Goal: Task Accomplishment & Management: Manage account settings

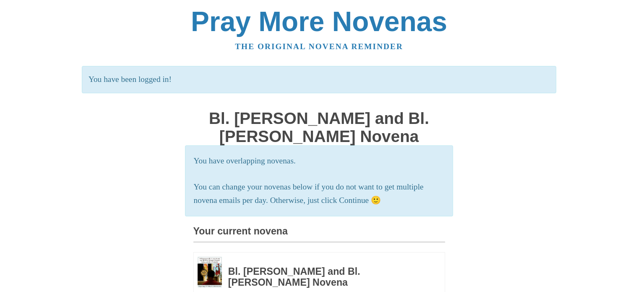
click at [90, 179] on div "Pray More Novenas The original novena reminder You have been logged in! Bl. [PE…" at bounding box center [319, 279] width 491 height 558
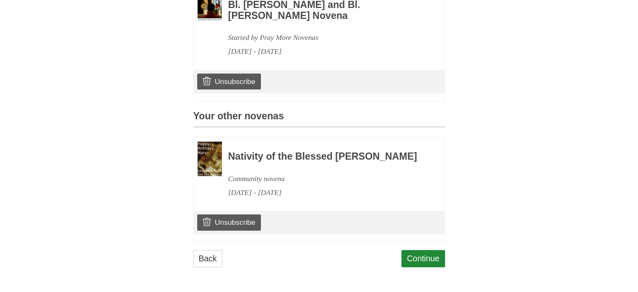
scroll to position [285, 0]
drag, startPoint x: 224, startPoint y: 224, endPoint x: 358, endPoint y: 39, distance: 228.4
click at [224, 224] on link "Unsubscribe" at bounding box center [228, 222] width 63 height 16
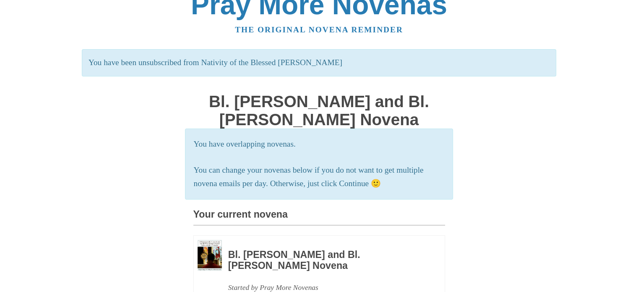
click at [78, 227] on div "Pray More Novenas The original novena reminder You have been unsubscribed from …" at bounding box center [319, 262] width 491 height 558
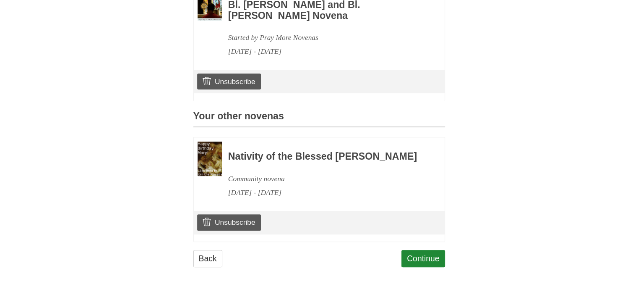
scroll to position [289, 0]
click at [218, 225] on link "Unsubscribe" at bounding box center [228, 222] width 63 height 16
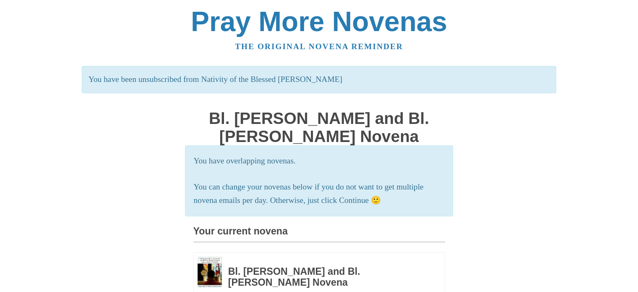
click at [91, 192] on div "Pray More Novenas The original novena reminder You have been unsubscribed from …" at bounding box center [319, 279] width 491 height 558
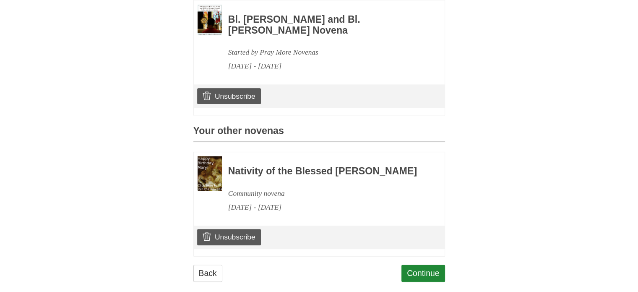
scroll to position [289, 0]
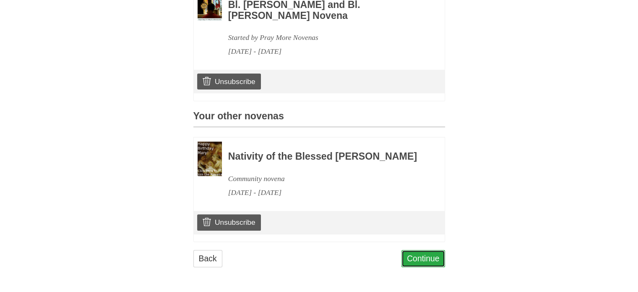
click at [422, 256] on link "Continue" at bounding box center [423, 258] width 44 height 17
